Goal: Information Seeking & Learning: Learn about a topic

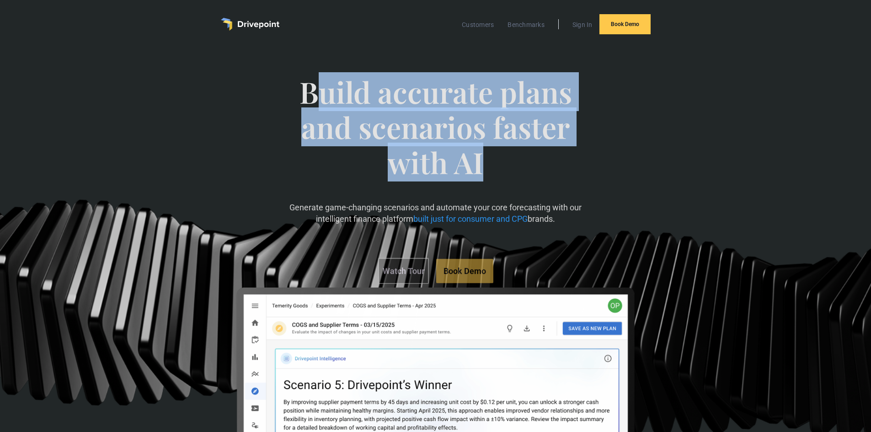
click at [578, 176] on span "Build accurate plans and scenarios faster with AI" at bounding box center [435, 136] width 300 height 123
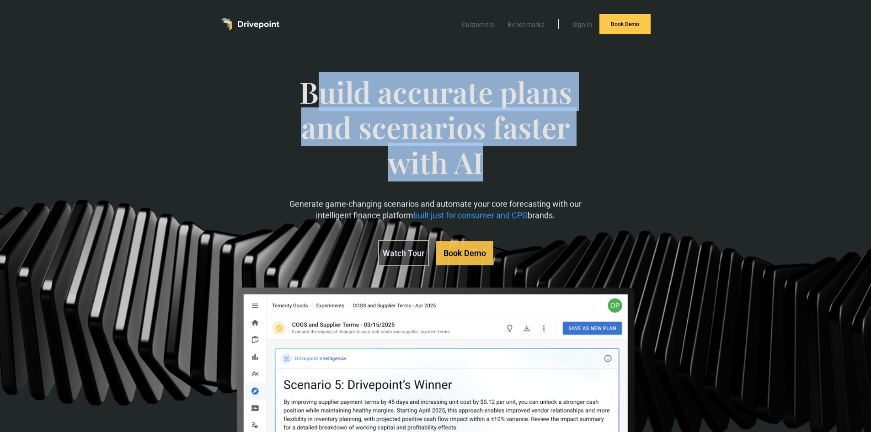
click at [578, 176] on span "Build accurate plans and scenarios faster with AI" at bounding box center [435, 136] width 300 height 123
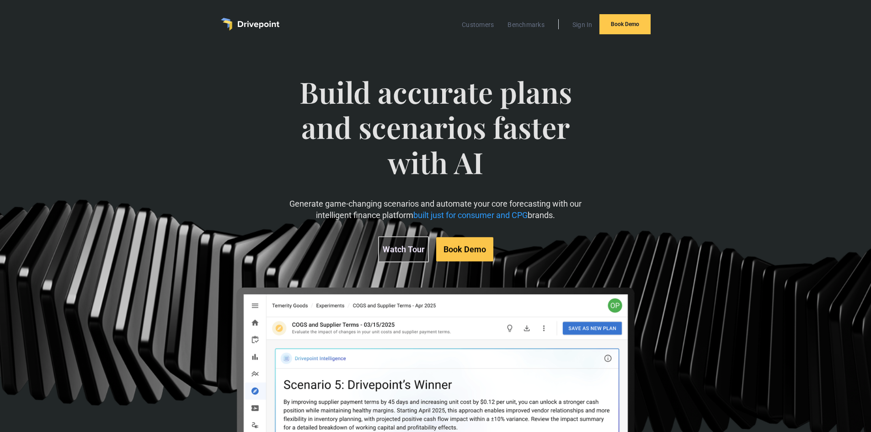
click at [578, 176] on span "Build accurate plans and scenarios faster with AI" at bounding box center [435, 136] width 300 height 123
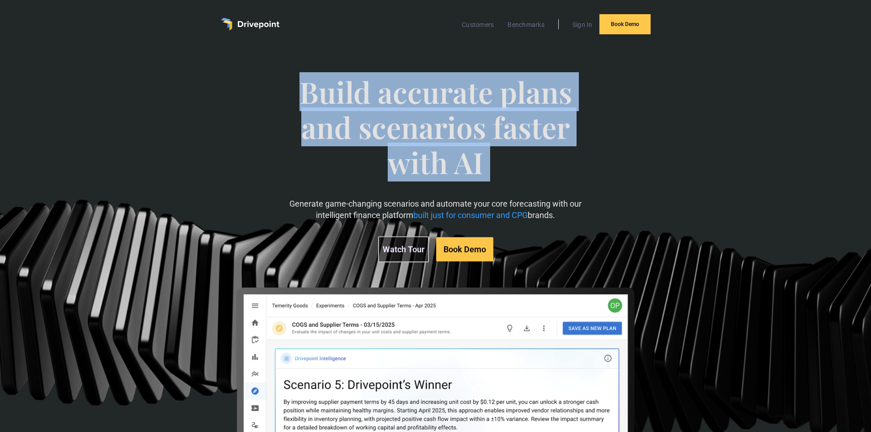
click at [578, 176] on span "Build accurate plans and scenarios faster with AI" at bounding box center [435, 136] width 300 height 123
click at [584, 165] on span "Build accurate plans and scenarios faster with AI" at bounding box center [435, 136] width 300 height 123
click at [532, 158] on span "Build accurate plans and scenarios faster with AI" at bounding box center [435, 136] width 300 height 123
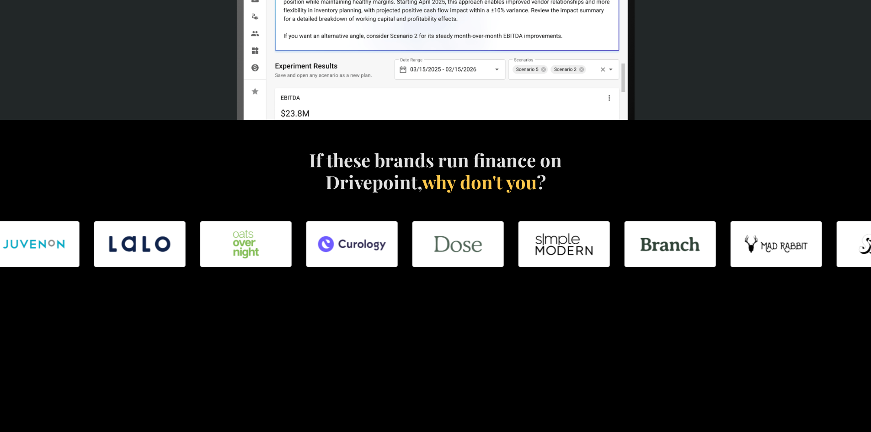
scroll to position [412, 0]
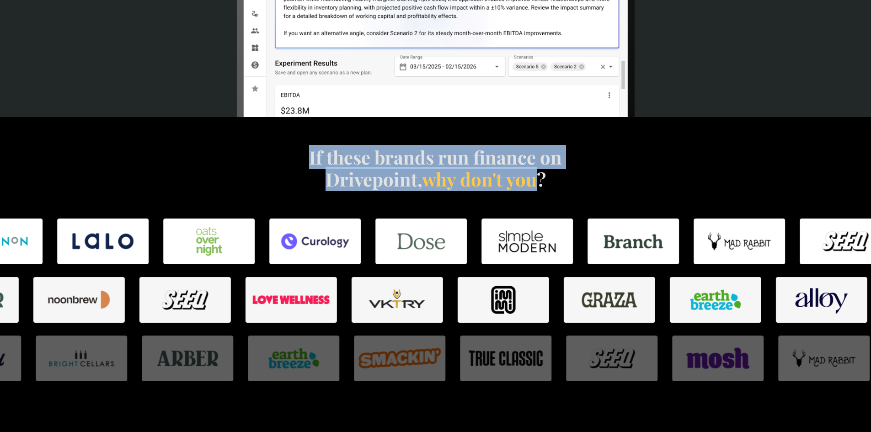
drag, startPoint x: 307, startPoint y: 154, endPoint x: 557, endPoint y: 187, distance: 252.3
click at [555, 187] on h4 "If these brands run finance on Drivepoint, why don't you ?" at bounding box center [435, 168] width 262 height 44
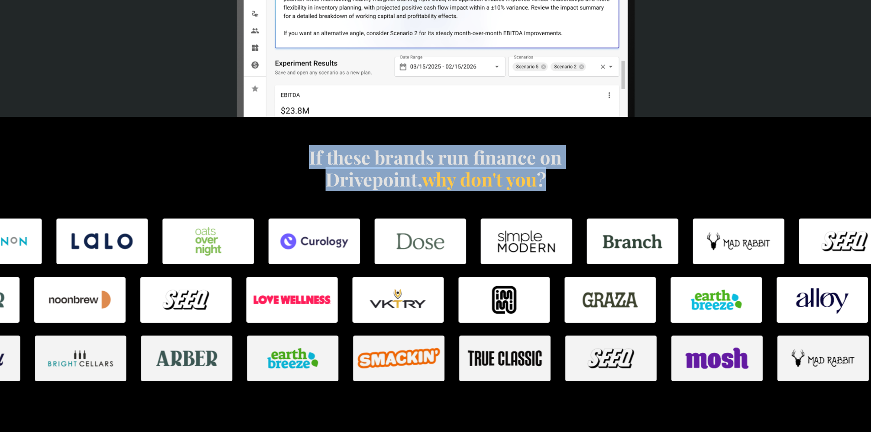
click at [557, 187] on h4 "If these brands run finance on Drivepoint, why don't you ?" at bounding box center [435, 168] width 262 height 44
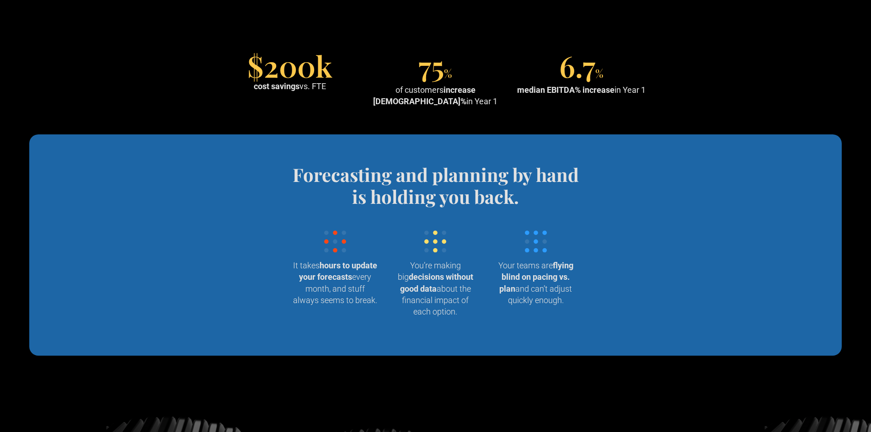
scroll to position [823, 0]
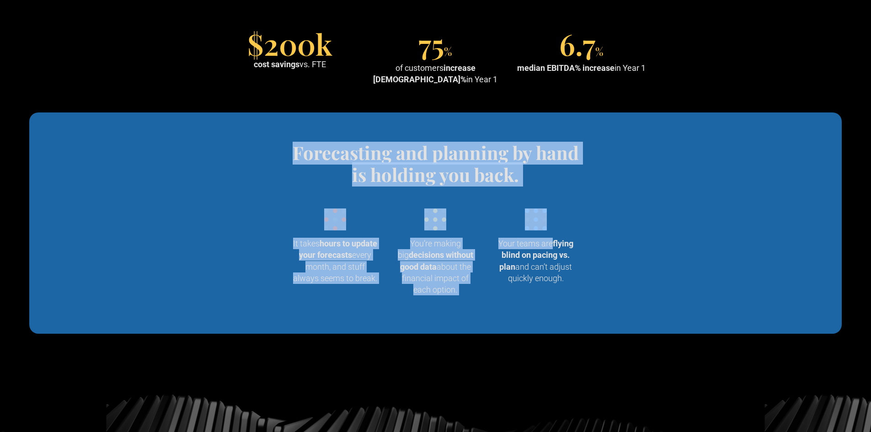
drag, startPoint x: 414, startPoint y: 171, endPoint x: 659, endPoint y: 211, distance: 248.2
click at [659, 211] on section "Forecasting and planning by hand is holding you back. Wrangling data into your …" at bounding box center [435, 222] width 812 height 221
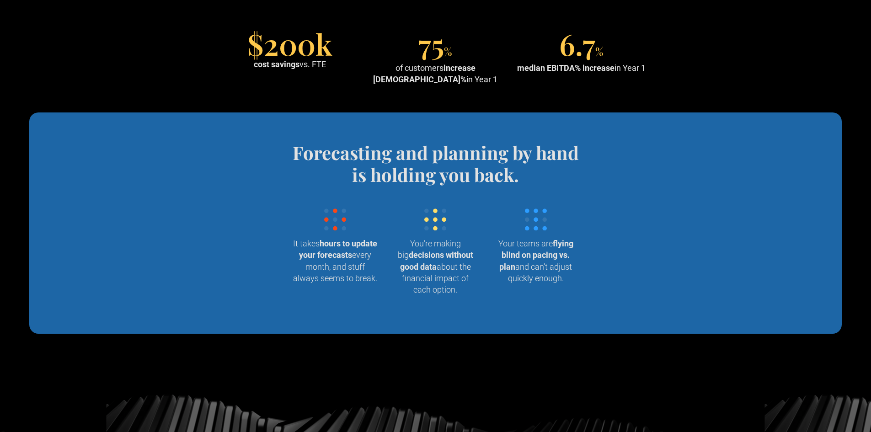
drag, startPoint x: 296, startPoint y: 167, endPoint x: 647, endPoint y: 342, distance: 392.1
click at [643, 334] on section "Forecasting and planning by hand is holding you back. Wrangling data into your …" at bounding box center [435, 222] width 812 height 221
click at [669, 334] on section "Forecasting and planning by hand is holding you back. Wrangling data into your …" at bounding box center [435, 222] width 812 height 221
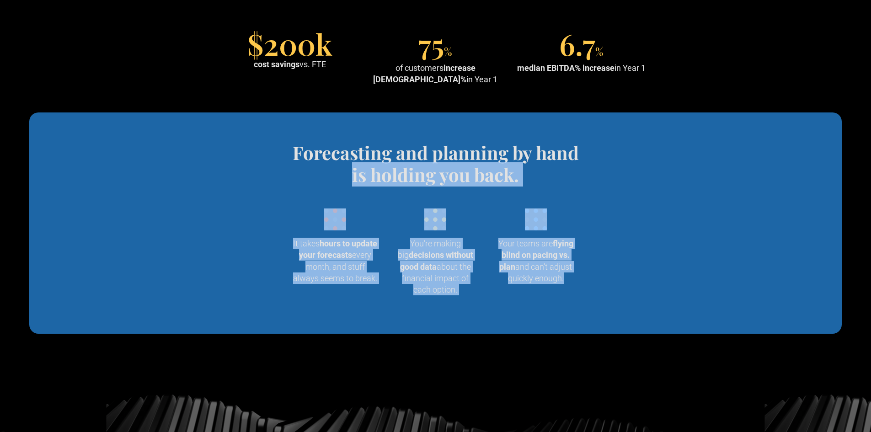
drag, startPoint x: 669, startPoint y: 346, endPoint x: 248, endPoint y: 166, distance: 458.1
click at [256, 170] on section "Forecasting and planning by hand is holding you back. Wrangling data into your …" at bounding box center [435, 222] width 812 height 221
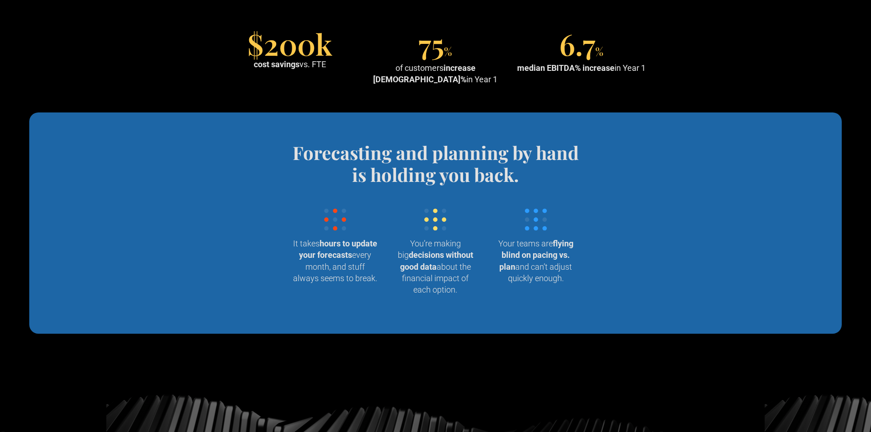
click at [231, 156] on section "Forecasting and planning by hand is holding you back. Wrangling data into your …" at bounding box center [435, 222] width 812 height 221
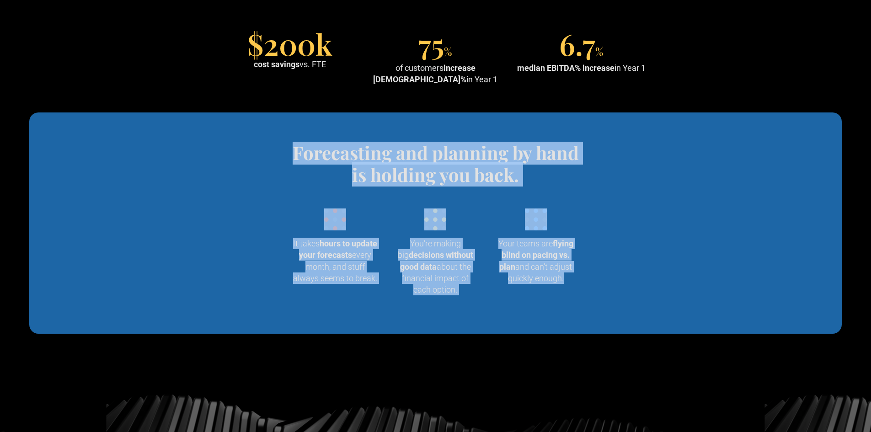
drag, startPoint x: 231, startPoint y: 156, endPoint x: 602, endPoint y: 330, distance: 410.2
click at [602, 330] on section "Forecasting and planning by hand is holding you back. Wrangling data into your …" at bounding box center [435, 222] width 812 height 221
click at [602, 304] on div "Forecasting and planning by hand is holding you back. Wrangling data into your …" at bounding box center [435, 223] width 337 height 163
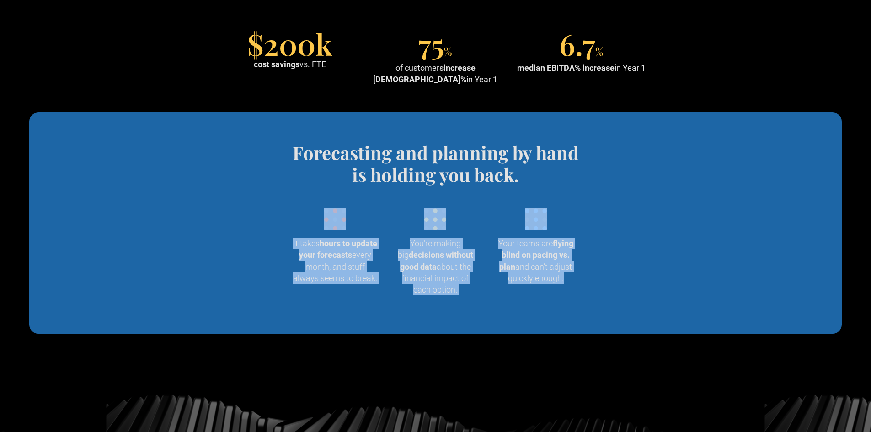
drag, startPoint x: 602, startPoint y: 330, endPoint x: 280, endPoint y: 162, distance: 363.3
click at [326, 184] on div "Forecasting and planning by hand is holding you back. Wrangling data into your …" at bounding box center [435, 223] width 337 height 163
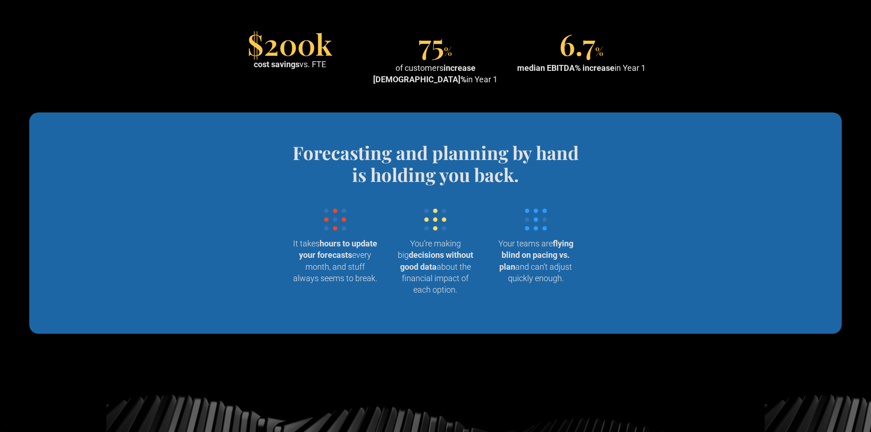
click at [245, 149] on section "Forecasting and planning by hand is holding you back. Wrangling data into your …" at bounding box center [435, 222] width 812 height 221
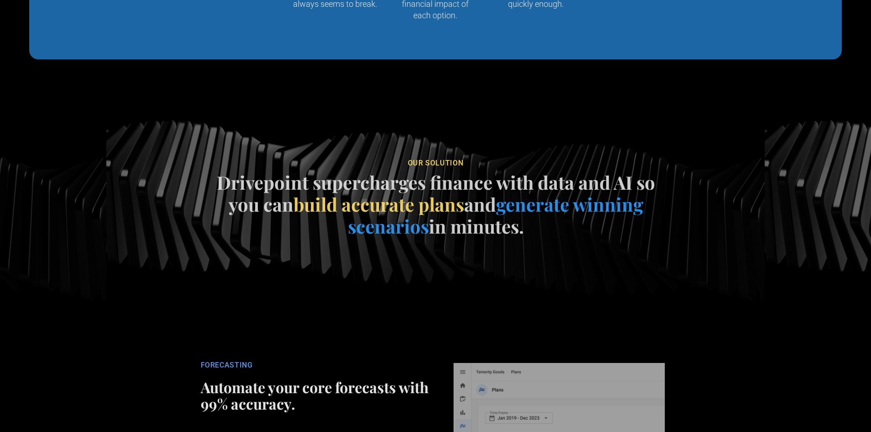
scroll to position [1372, 0]
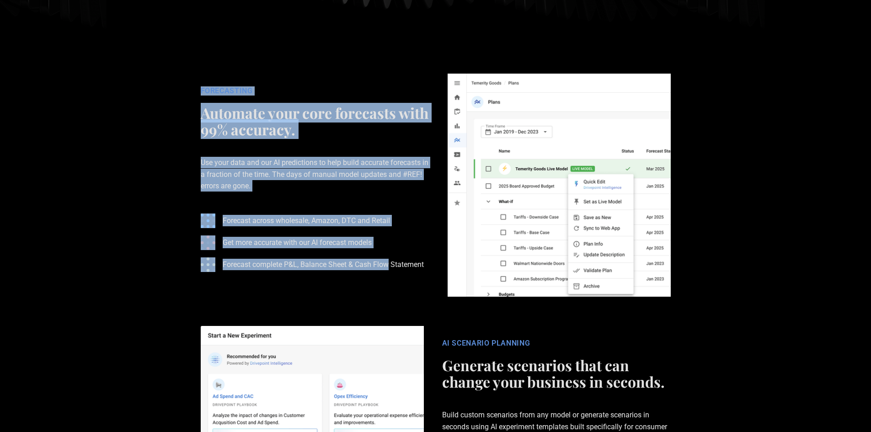
drag, startPoint x: 330, startPoint y: 297, endPoint x: 392, endPoint y: 349, distance: 80.5
click at [392, 311] on section "FORECASTING Automate your core forecasts with 99% accuracy. Use your data and o…" at bounding box center [435, 185] width 871 height 252
click at [392, 279] on ul "Forecast across wholesale, Amazon, DTC and Retail Get more accurate with our AI…" at bounding box center [315, 242] width 229 height 73
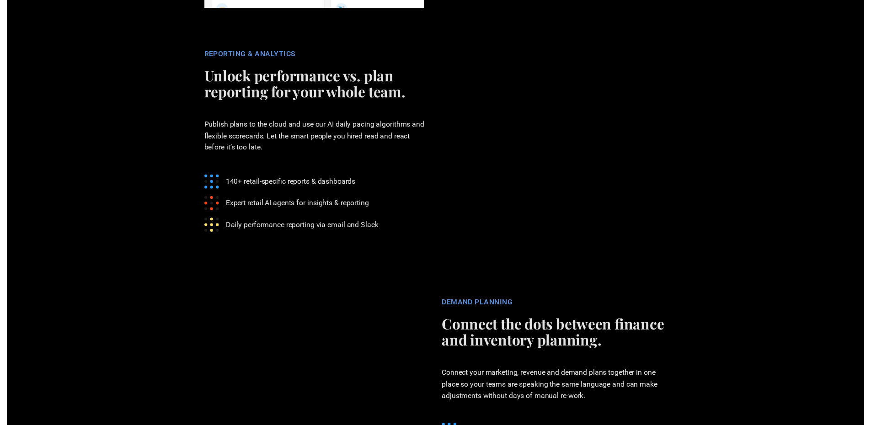
scroll to position [1920, 0]
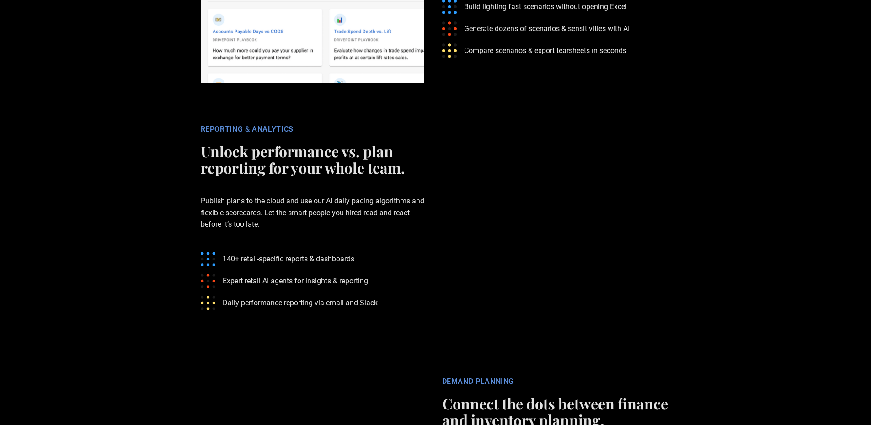
scroll to position [1783, 0]
